Goal: Task Accomplishment & Management: Complete application form

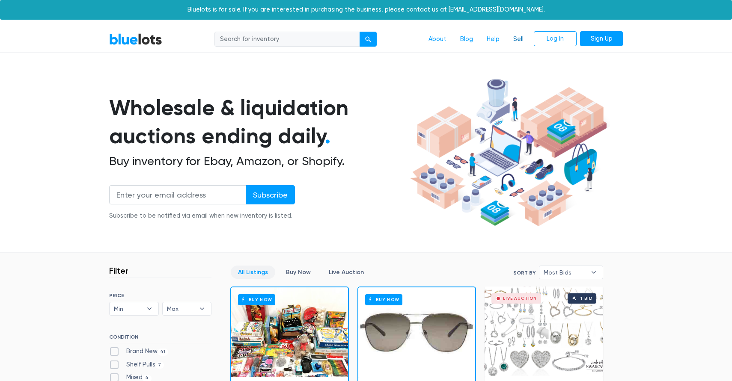
click at [520, 37] on link "Sell" at bounding box center [518, 39] width 24 height 16
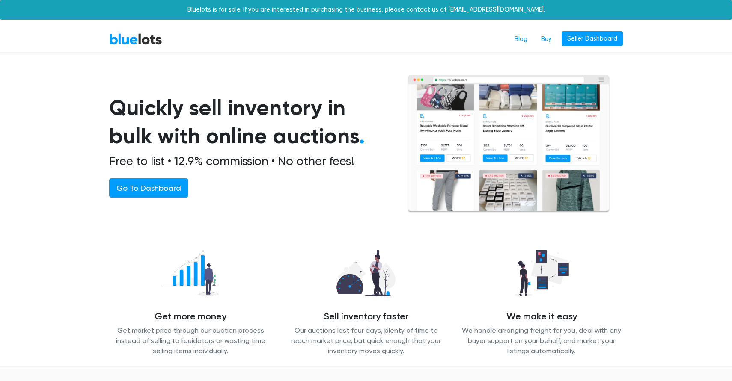
click at [592, 39] on link "Seller Dashboard" at bounding box center [591, 38] width 61 height 15
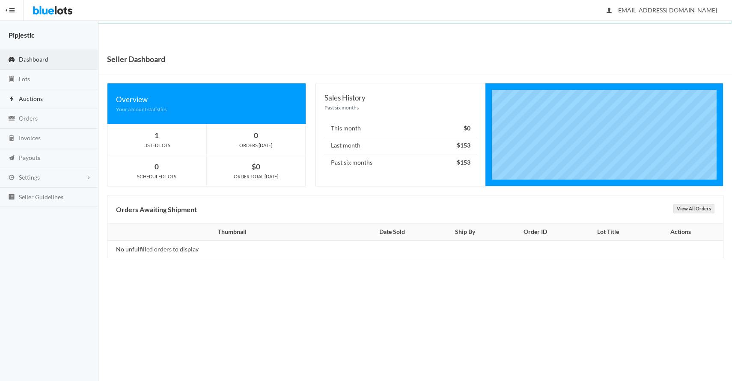
click at [27, 90] on link "Auctions" at bounding box center [49, 99] width 98 height 20
click at [31, 80] on link "Lots" at bounding box center [49, 80] width 98 height 20
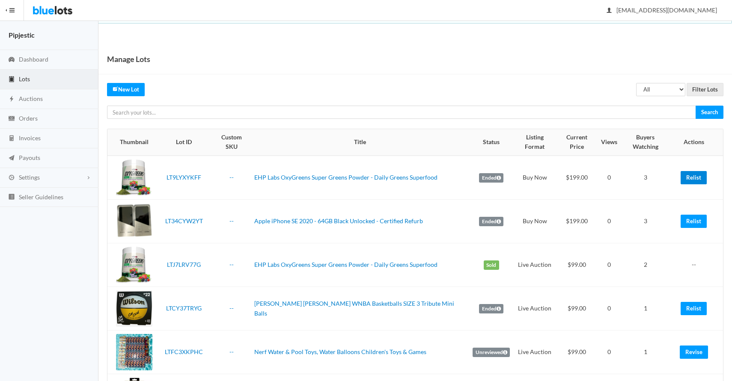
click at [692, 171] on link "Relist" at bounding box center [693, 177] width 26 height 13
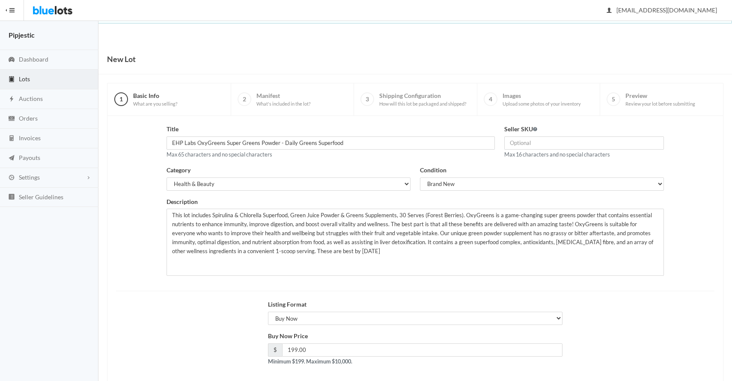
scroll to position [41, 0]
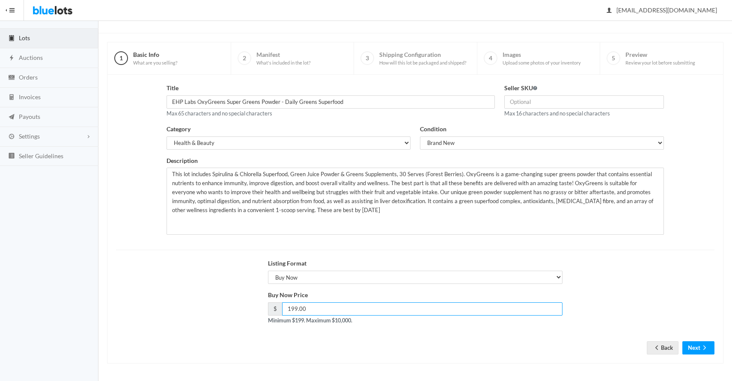
click at [341, 311] on input "199.00" at bounding box center [422, 308] width 280 height 13
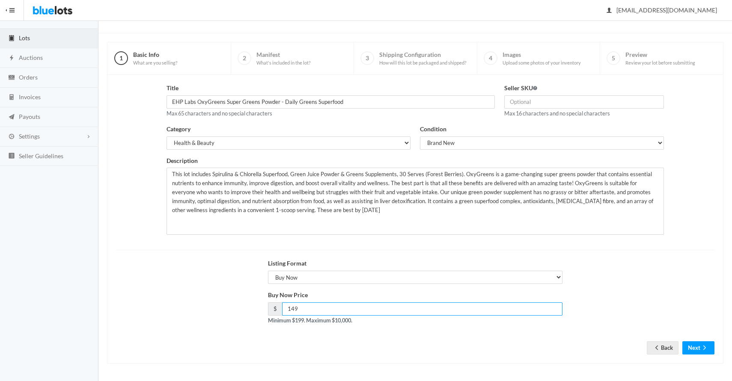
type input "149"
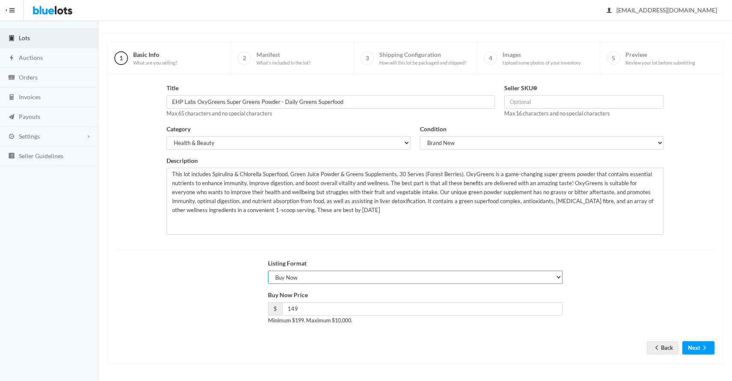
click at [328, 273] on select "Choose a listing format Auction Buy Now" at bounding box center [415, 277] width 294 height 13
select select "true"
click at [268, 271] on select "Choose a listing format Auction Buy Now" at bounding box center [415, 277] width 294 height 13
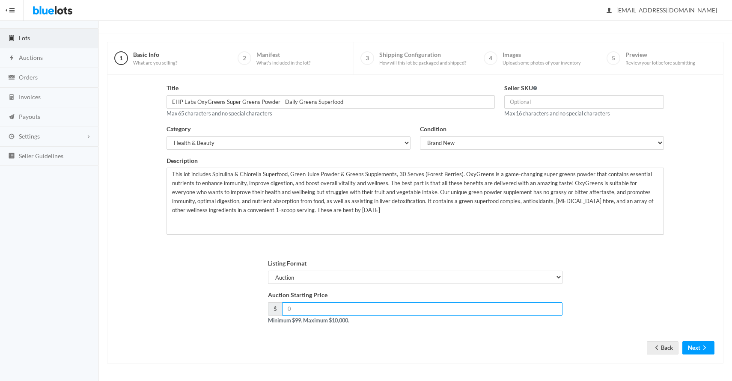
click at [323, 306] on input "number" at bounding box center [422, 308] width 280 height 13
click at [303, 310] on input "149" at bounding box center [422, 308] width 280 height 13
type input "99"
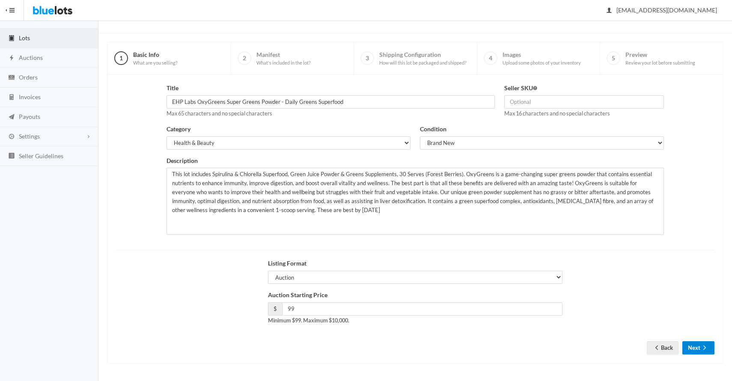
click at [697, 346] on button "Next" at bounding box center [698, 347] width 32 height 13
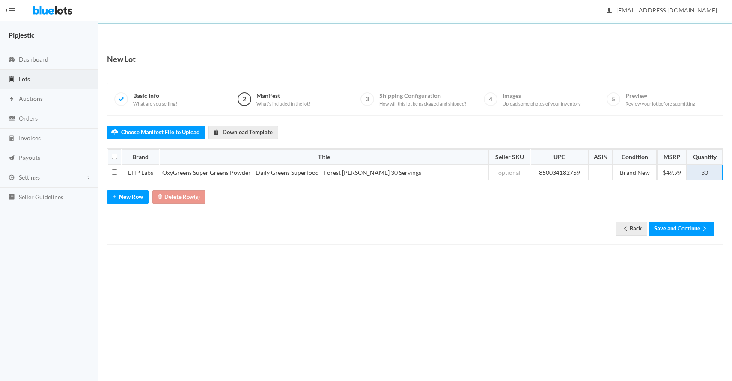
click at [711, 171] on td "30" at bounding box center [705, 172] width 36 height 15
click at [699, 224] on button "Save and Continue" at bounding box center [681, 228] width 66 height 13
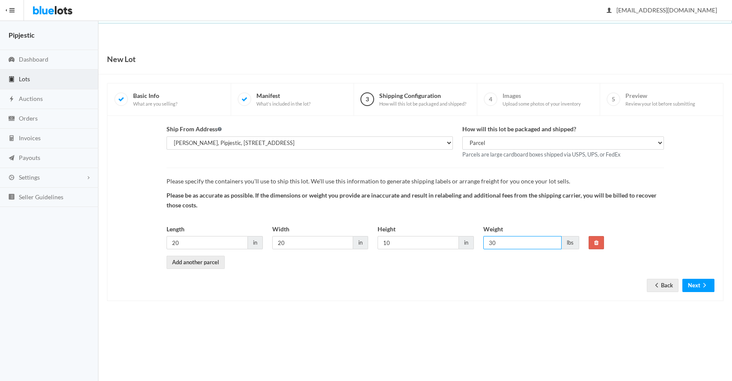
click at [500, 240] on input "30" at bounding box center [522, 242] width 79 height 13
type input "3"
type input "20"
click at [704, 287] on icon "arrow forward" at bounding box center [704, 285] width 9 height 7
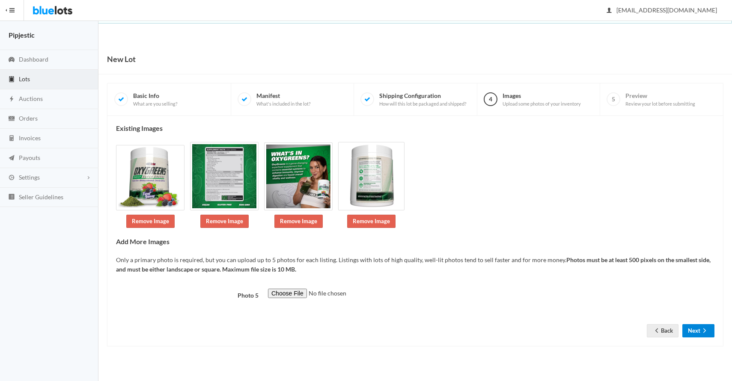
click at [697, 330] on button "Next" at bounding box center [698, 330] width 32 height 13
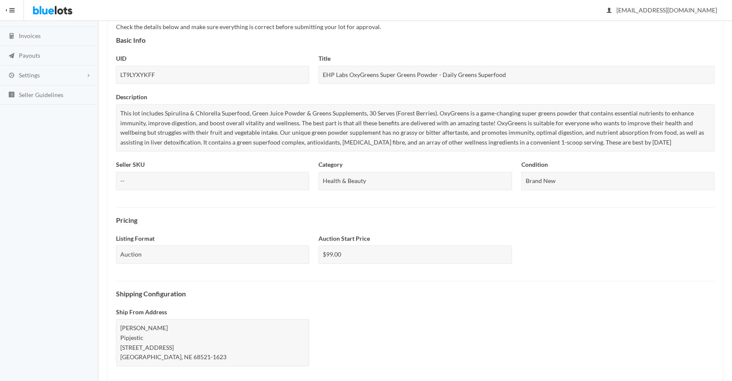
scroll to position [274, 0]
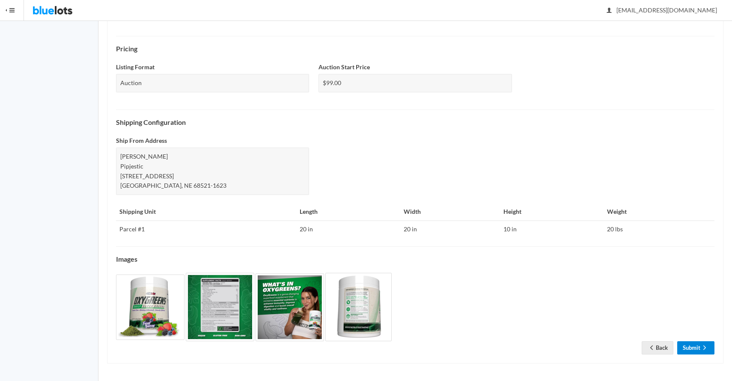
click at [695, 352] on link "Submit" at bounding box center [695, 347] width 37 height 13
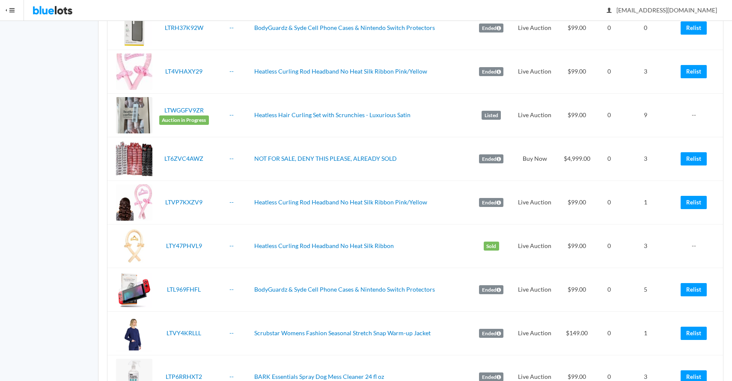
scroll to position [401, 0]
click at [690, 283] on link "Relist" at bounding box center [693, 289] width 26 height 13
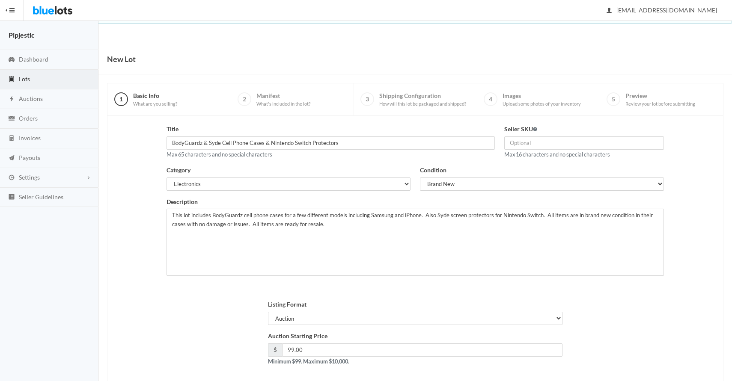
scroll to position [41, 0]
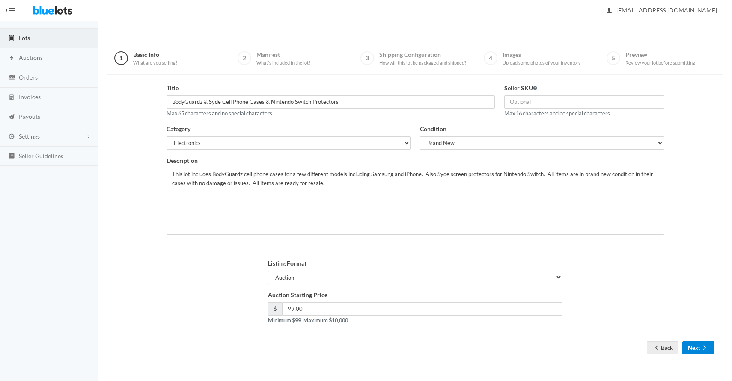
click at [701, 351] on icon "arrow forward" at bounding box center [704, 347] width 9 height 7
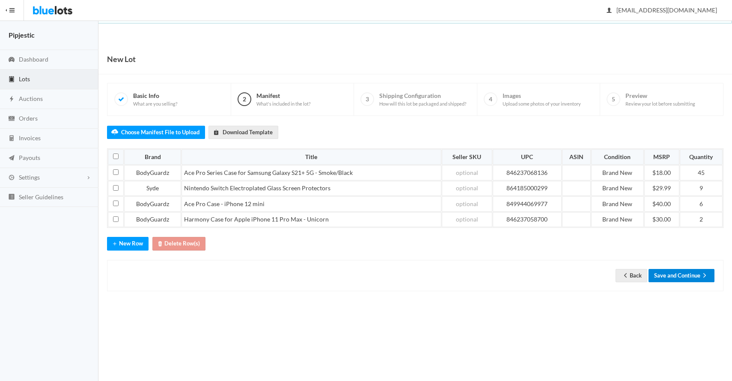
click at [685, 276] on button "Save and Continue" at bounding box center [681, 275] width 66 height 13
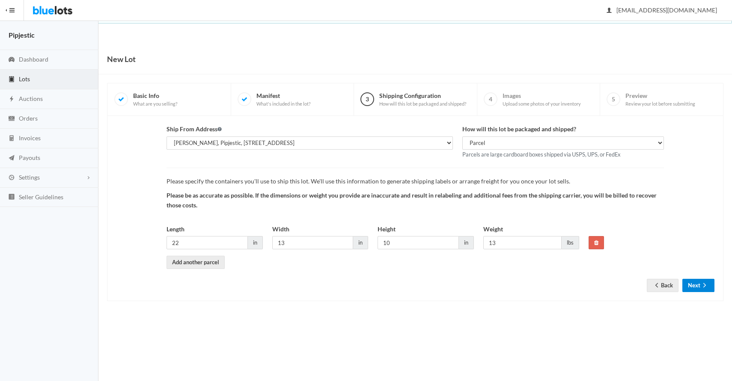
click at [692, 282] on button "Next" at bounding box center [698, 285] width 32 height 13
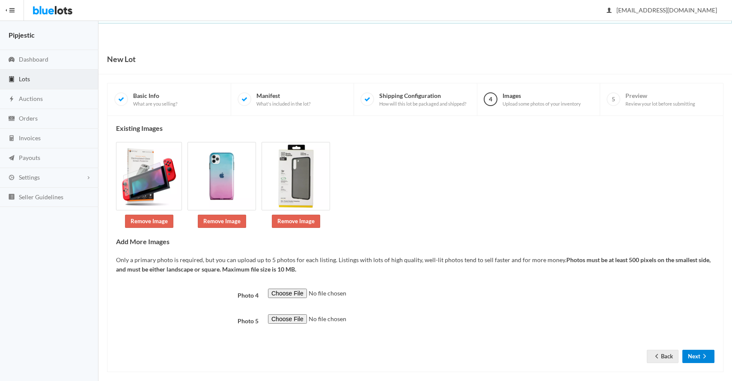
click at [700, 355] on icon "arrow forward" at bounding box center [704, 356] width 9 height 7
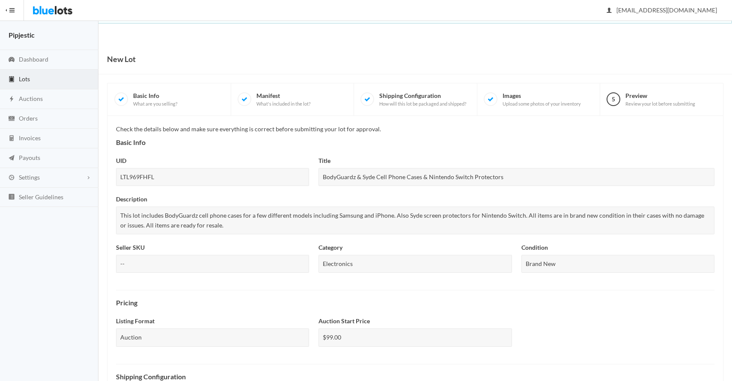
scroll to position [255, 0]
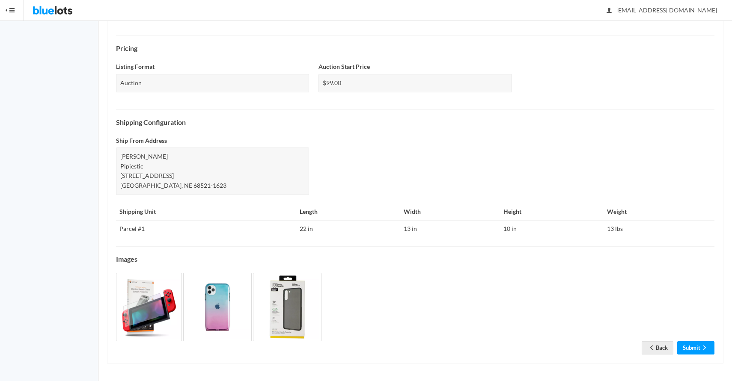
click at [682, 336] on div "Check the details below and make sure everything is correct before submitting y…" at bounding box center [415, 112] width 598 height 485
click at [688, 346] on link "Submit" at bounding box center [695, 347] width 37 height 13
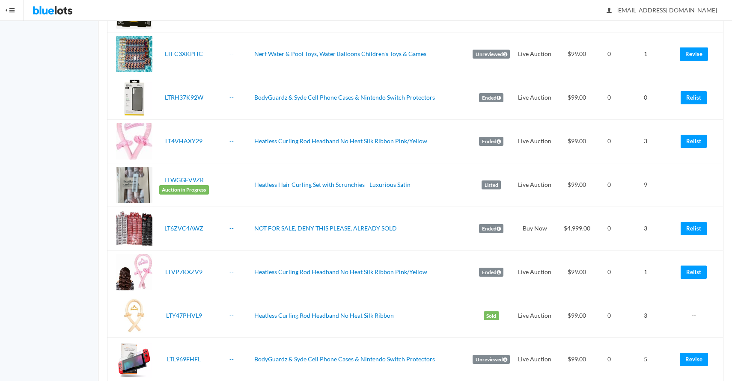
scroll to position [332, 0]
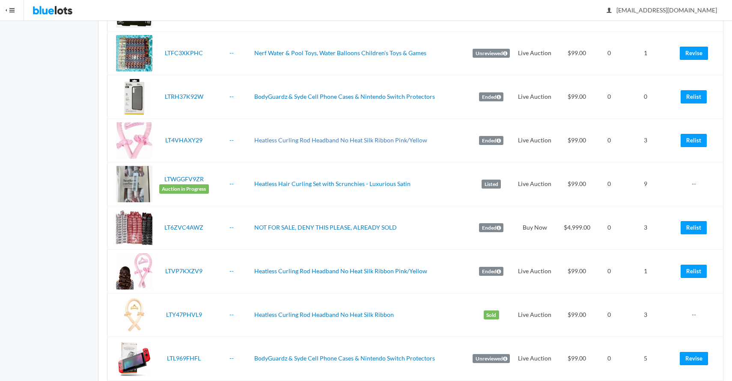
click at [413, 136] on link "Heatless Curling Rod Headband No Heat Silk Ribbon Pink/Yellow" at bounding box center [340, 139] width 173 height 7
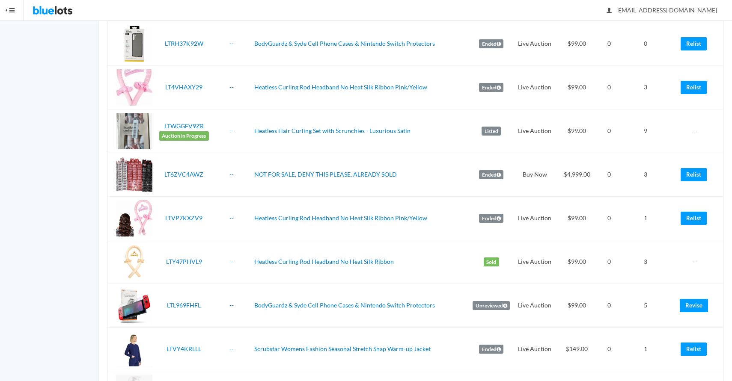
scroll to position [383, 0]
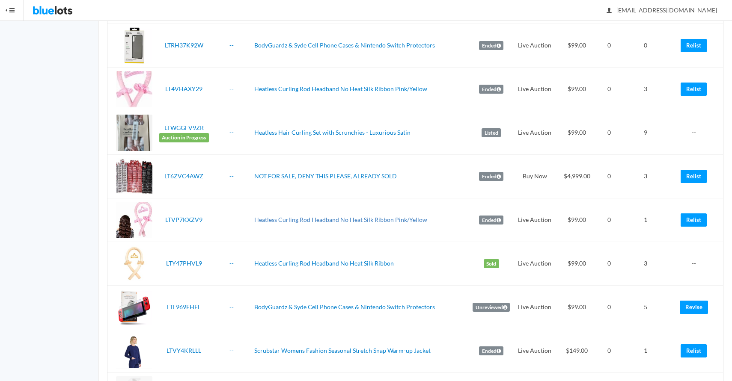
click at [407, 216] on link "Heatless Curling Rod Headband No Heat Silk Ribbon Pink/Yellow" at bounding box center [340, 219] width 173 height 7
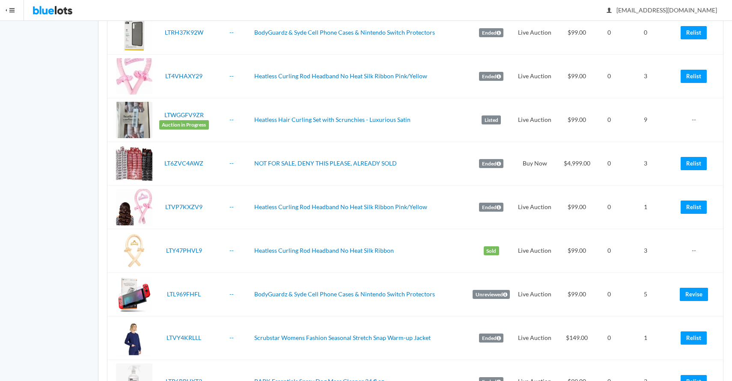
scroll to position [406, 0]
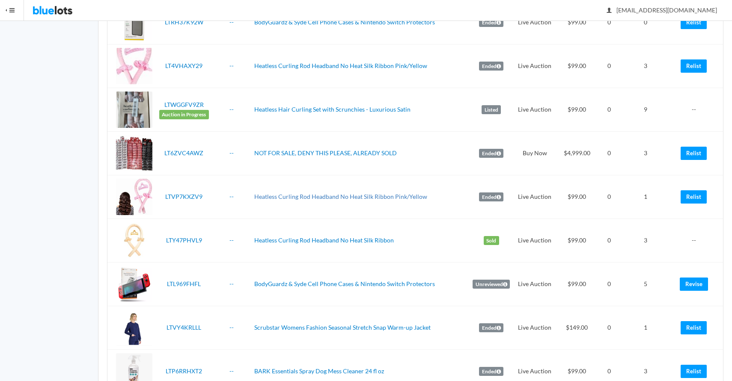
click at [409, 193] on link "Heatless Curling Rod Headband No Heat Silk Ribbon Pink/Yellow" at bounding box center [340, 196] width 173 height 7
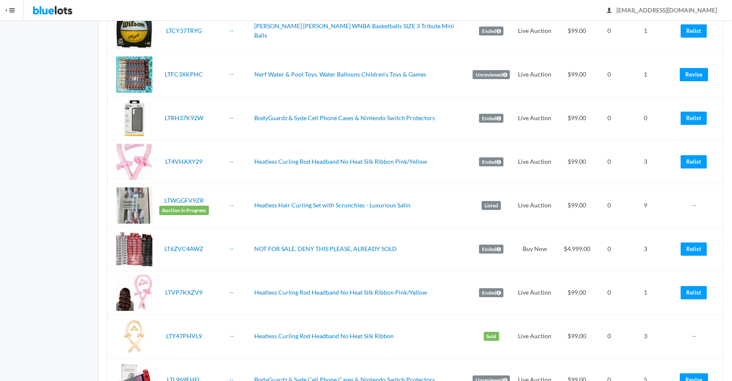
scroll to position [309, 0]
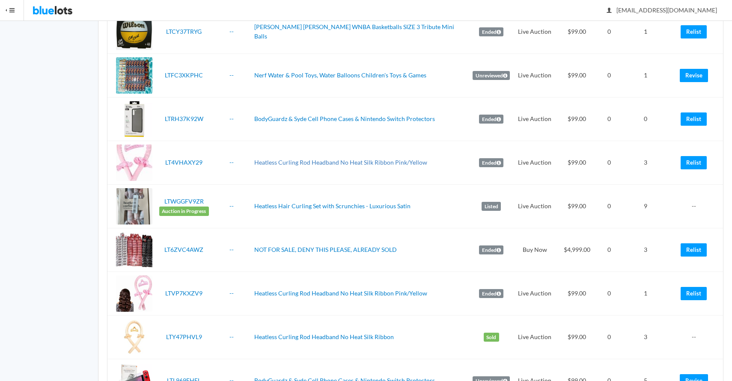
click at [418, 159] on link "Heatless Curling Rod Headband No Heat Silk Ribbon Pink/Yellow" at bounding box center [340, 162] width 173 height 7
click at [703, 156] on link "Relist" at bounding box center [693, 162] width 26 height 13
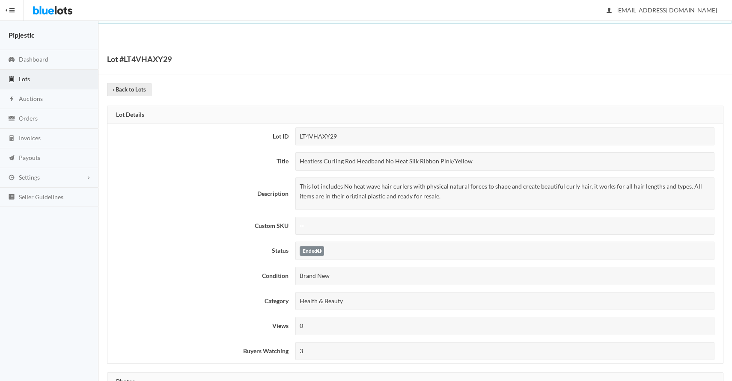
scroll to position [472, 0]
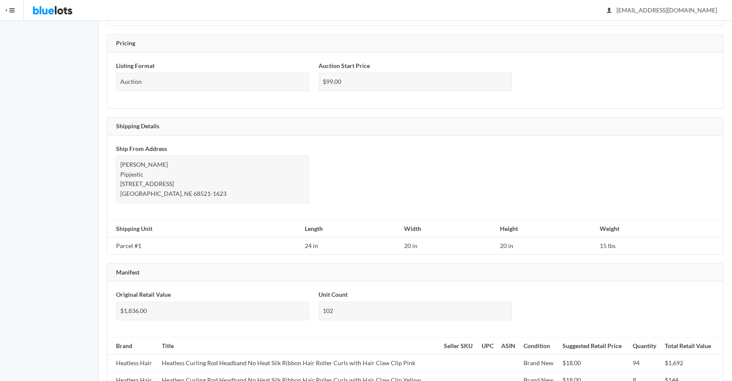
scroll to position [472, 0]
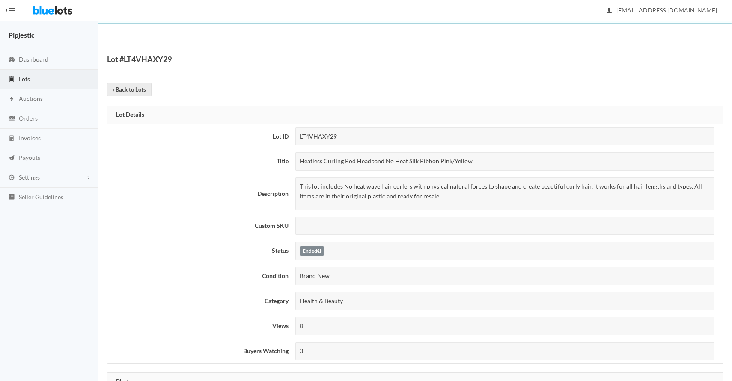
scroll to position [472, 0]
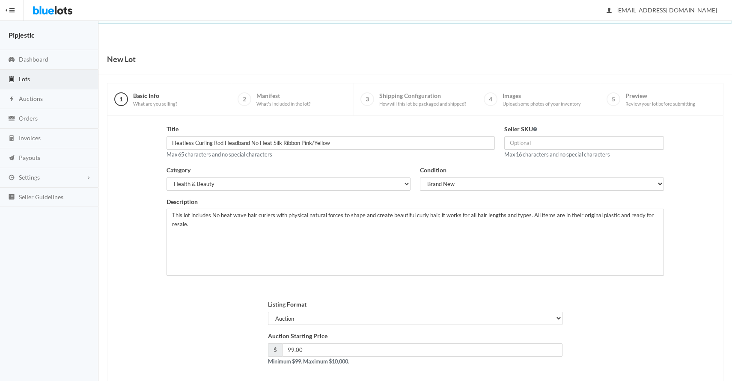
scroll to position [41, 0]
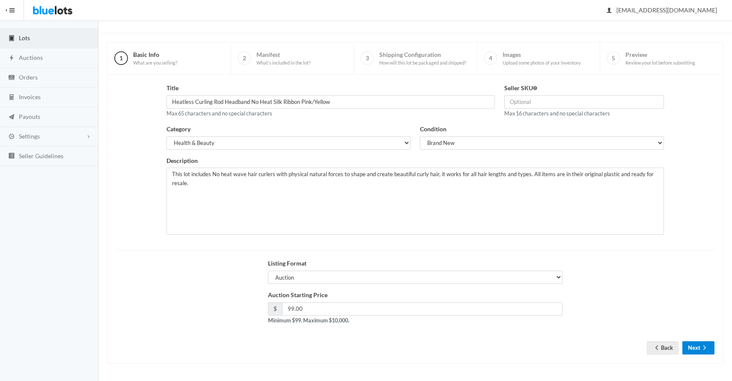
click at [698, 347] on button "Next" at bounding box center [698, 347] width 32 height 13
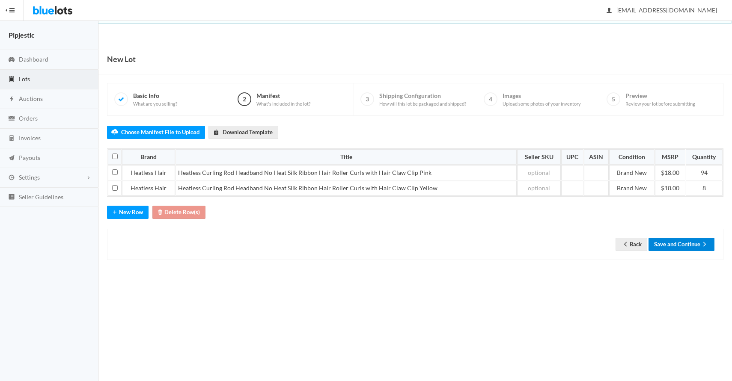
click at [690, 247] on button "Save and Continue" at bounding box center [681, 244] width 66 height 13
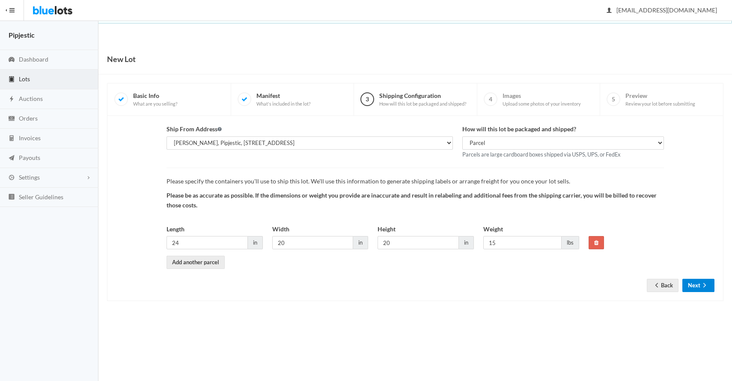
click at [698, 285] on button "Next" at bounding box center [698, 285] width 32 height 13
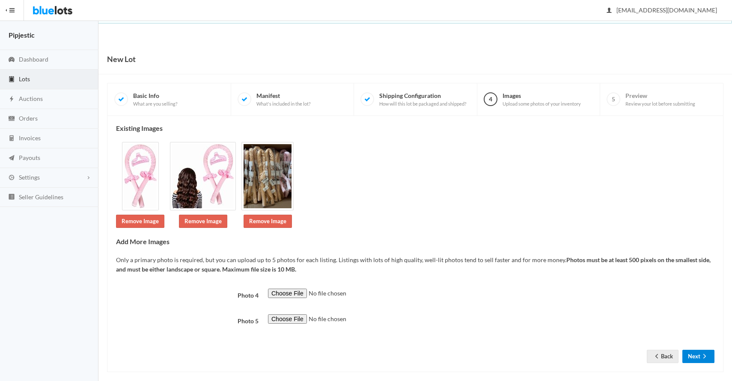
click at [709, 353] on button "Next" at bounding box center [698, 356] width 32 height 13
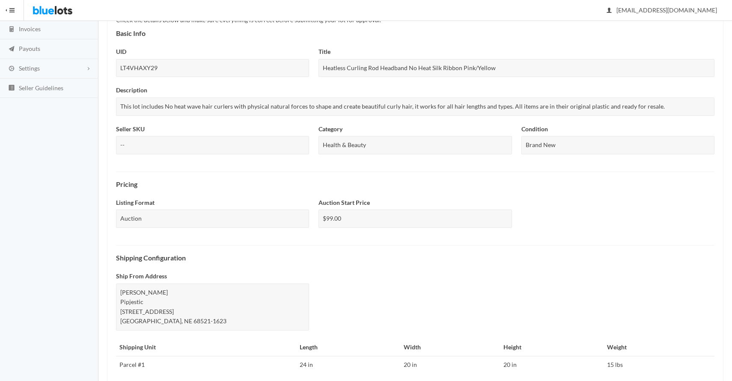
scroll to position [245, 0]
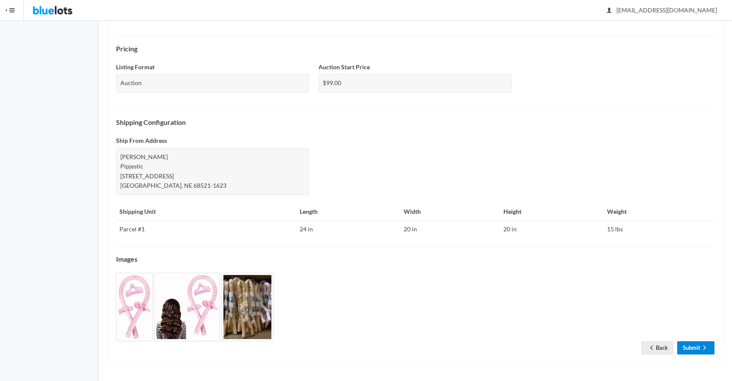
click at [703, 349] on icon "arrow forward" at bounding box center [704, 347] width 9 height 7
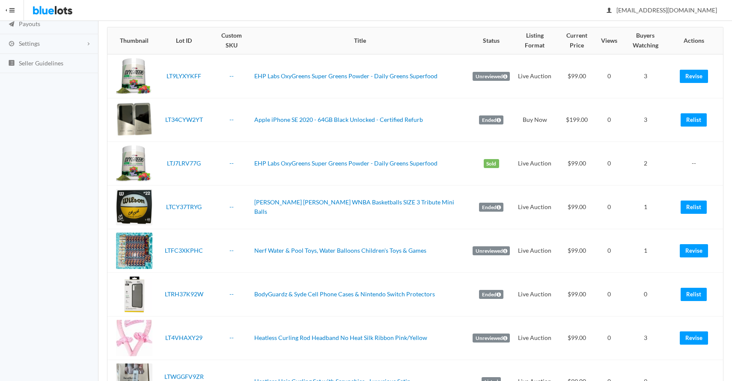
scroll to position [138, 0]
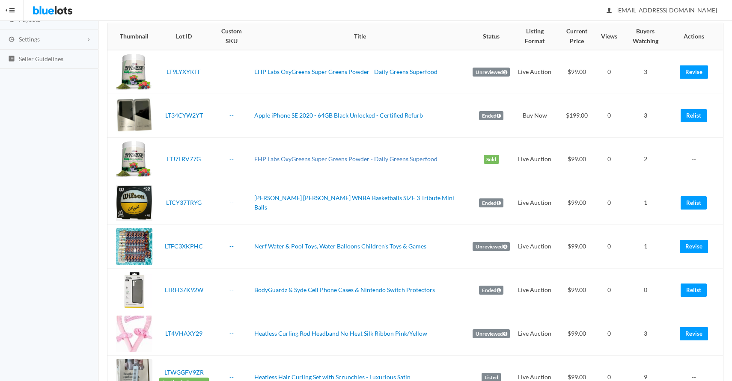
click at [396, 155] on link "EHP Labs OxyGreens Super Greens Powder - Daily Greens Superfood" at bounding box center [345, 158] width 183 height 7
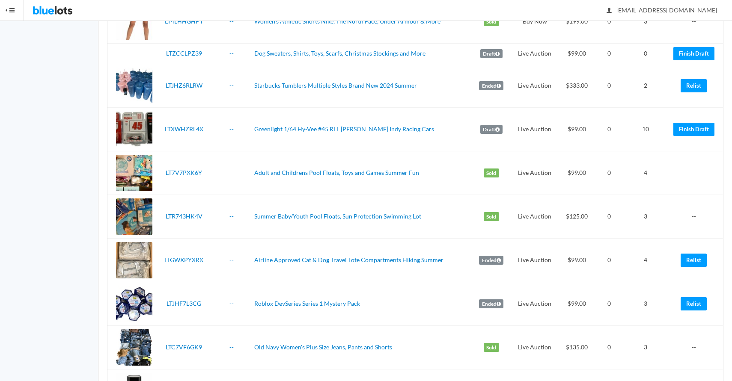
scroll to position [892, 0]
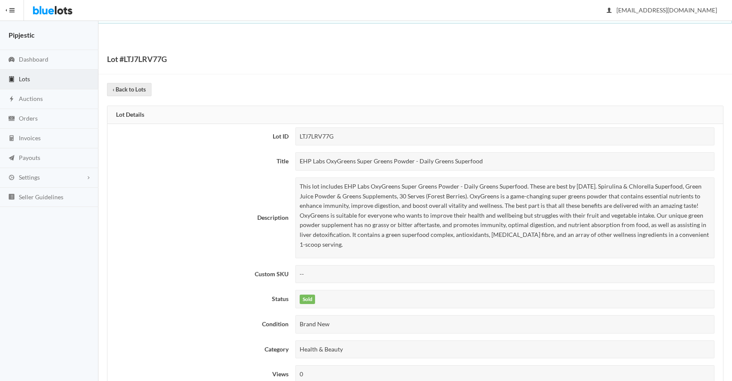
scroll to position [501, 0]
